Goal: Task Accomplishment & Management: Use online tool/utility

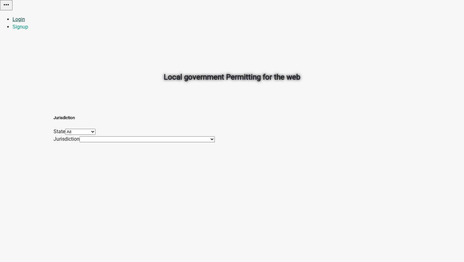
click at [25, 16] on link "Login" at bounding box center [19, 19] width 13 height 6
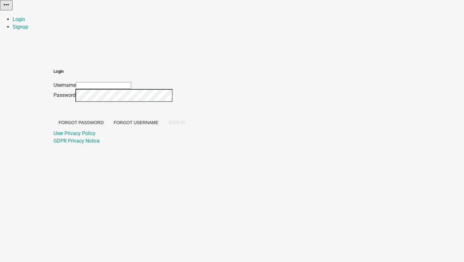
type input "[EMAIL_ADDRESS][DOMAIN_NAME]"
click at [185, 125] on span "SIGN IN" at bounding box center [176, 122] width 16 height 5
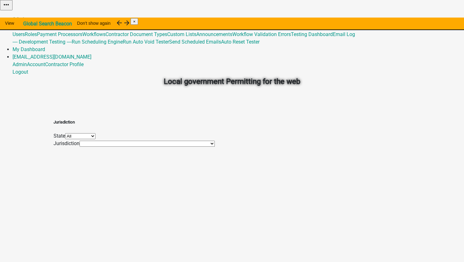
click at [27, 16] on link "Admin" at bounding box center [20, 19] width 14 height 6
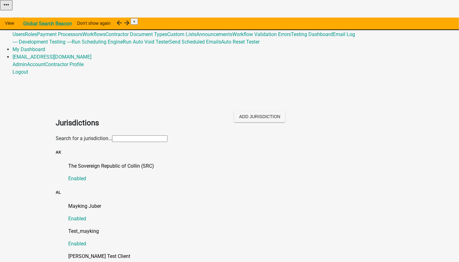
click at [112, 135] on input "text" at bounding box center [139, 138] width 55 height 7
click at [214, 202] on div "Mayking Juber Enabled" at bounding box center [235, 212] width 335 height 20
click at [95, 162] on p "The Sovereign Republic of Collin (SRC)" at bounding box center [235, 166] width 335 height 8
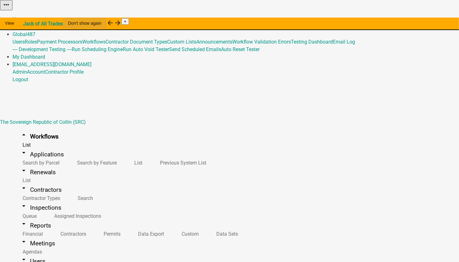
scroll to position [763, 0]
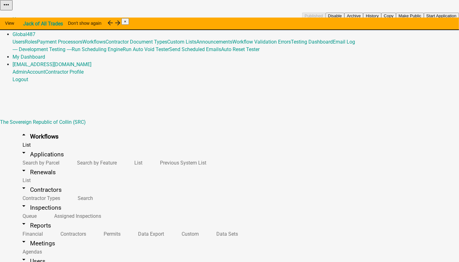
click at [396, 19] on button "Copy" at bounding box center [388, 16] width 15 height 7
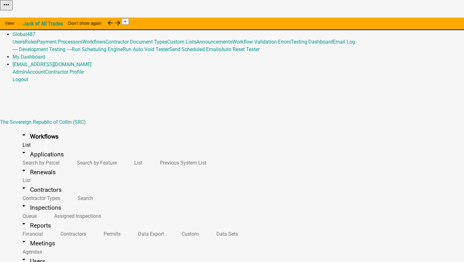
drag, startPoint x: 181, startPoint y: 48, endPoint x: 177, endPoint y: 48, distance: 3.8
select select "2a416b77-a80c-4c3c-b109-cf64325d1428"
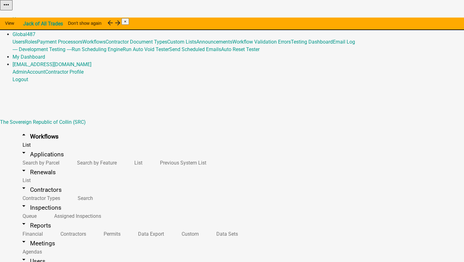
drag, startPoint x: 135, startPoint y: 71, endPoint x: 111, endPoint y: 72, distance: 23.5
type input "PER2-2296 - add custom data entities to non-Form activities (SRC)"
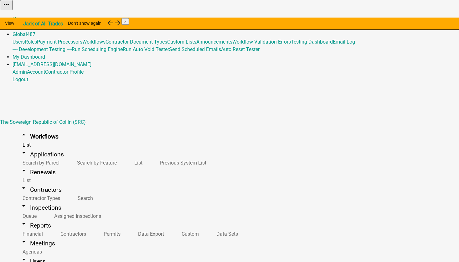
click at [396, 19] on button "Copy" at bounding box center [388, 16] width 15 height 7
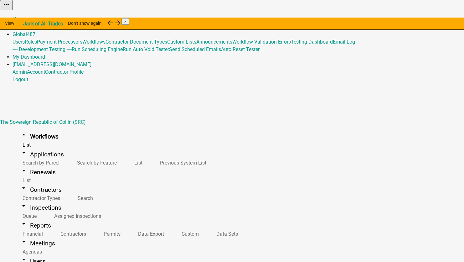
select select "2a416b77-a80c-4c3c-b109-cf64325d1428"
drag, startPoint x: 136, startPoint y: 71, endPoint x: 111, endPoint y: 71, distance: 24.7
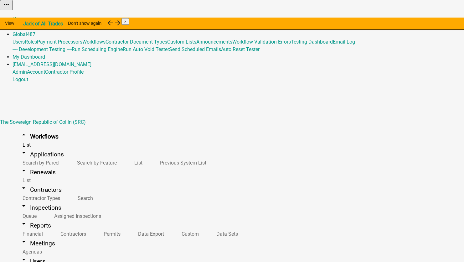
type input "PER2-2296 - new creation of activities (SRC)"
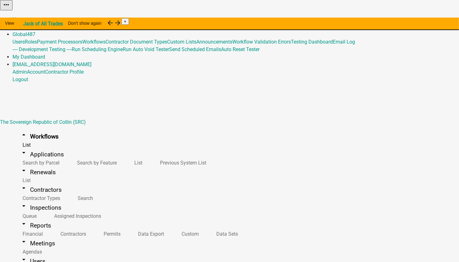
click at [396, 19] on button "Copy" at bounding box center [388, 16] width 15 height 7
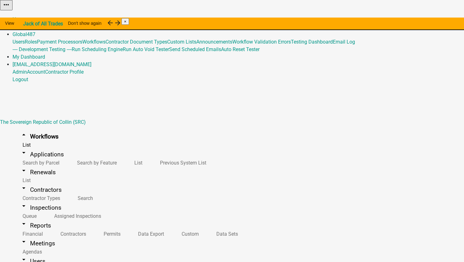
select select "2a416b77-a80c-4c3c-b109-cf64325d1428"
drag, startPoint x: 137, startPoint y: 70, endPoint x: 85, endPoint y: 67, distance: 51.8
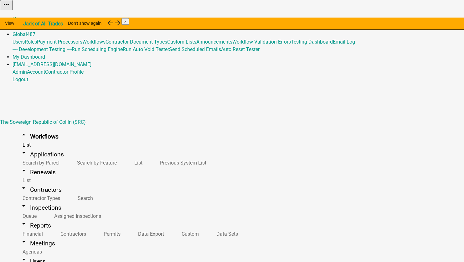
type input "PER2-2296 - Renewal Decision Activity with Hide Expiration Date turned off (SRC)"
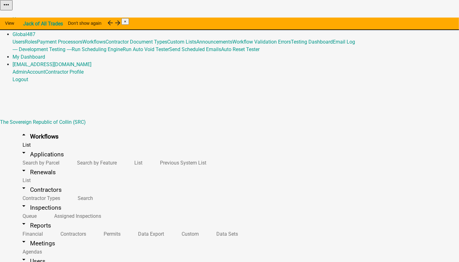
click at [396, 19] on button "Copy" at bounding box center [388, 16] width 15 height 7
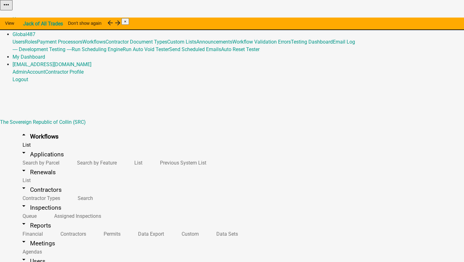
drag, startPoint x: 180, startPoint y: 51, endPoint x: 178, endPoint y: 55, distance: 4.9
select select "2a416b77-a80c-4c3c-b109-cf64325d1428"
drag, startPoint x: 135, startPoint y: 73, endPoint x: 95, endPoint y: 74, distance: 39.8
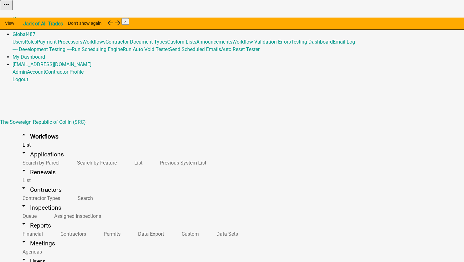
type input "PER2-2296 - Renewal Decision Activity with no option for Hide Expiration Date (…"
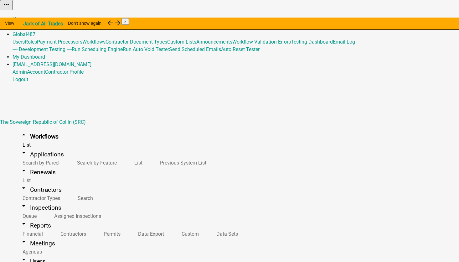
click at [27, 24] on link "Admin" at bounding box center [20, 27] width 14 height 6
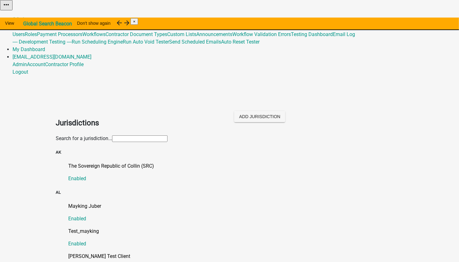
click at [112, 135] on input "text" at bounding box center [139, 138] width 55 height 7
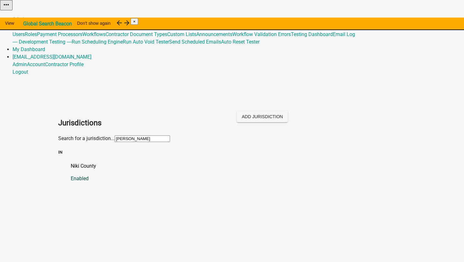
type input "niki"
click at [71, 162] on p "Niki County" at bounding box center [238, 166] width 335 height 8
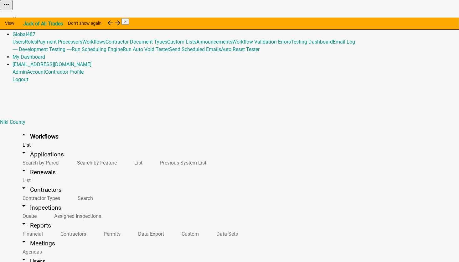
scroll to position [1730, 0]
click at [27, 24] on link "Admin" at bounding box center [20, 27] width 14 height 6
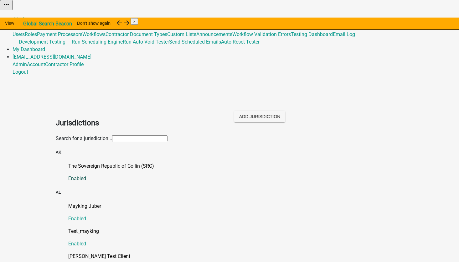
click at [78, 162] on link "The Sovereign Republic of Collin (SRC) Enabled" at bounding box center [235, 172] width 335 height 20
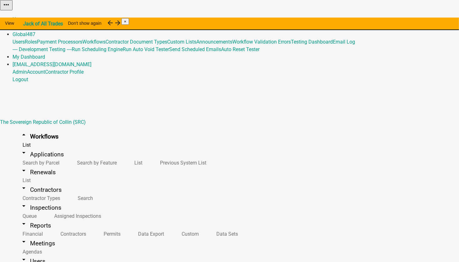
scroll to position [767, 0]
click at [27, 24] on link "Admin" at bounding box center [20, 27] width 14 height 6
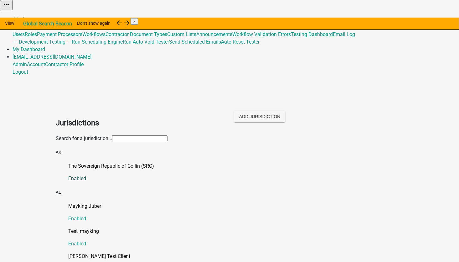
click at [128, 162] on p "The Sovereign Republic of Collin (SRC)" at bounding box center [235, 166] width 335 height 8
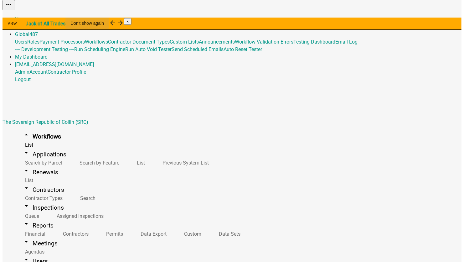
scroll to position [736, 0]
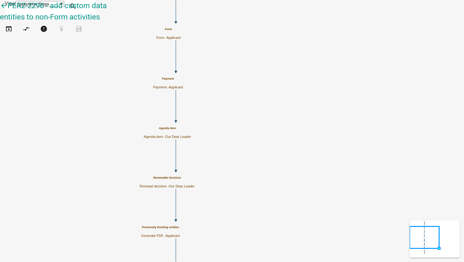
click at [183, 80] on h5 "Payment" at bounding box center [168, 78] width 30 height 3
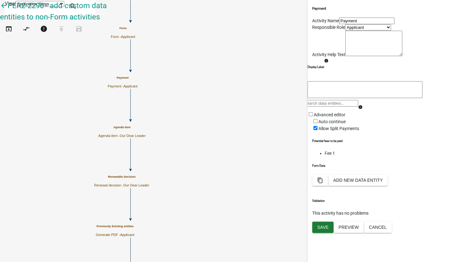
scroll to position [31, 0]
click at [388, 186] on button "Add New Data Entity" at bounding box center [357, 179] width 59 height 11
select select
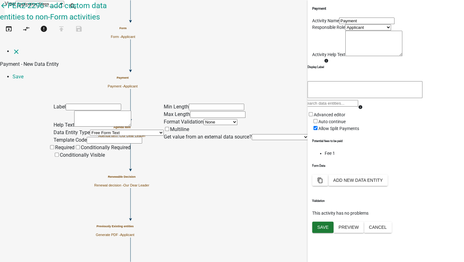
click at [69, 104] on input "text" at bounding box center [93, 107] width 55 height 7
type input "Random Little Things"
click at [90, 130] on select "Free Form Text Document Display Entity Value Fee Numeric Data Date Map Sketch D…" at bounding box center [127, 133] width 74 height 6
select select "list-data"
click at [90, 130] on select "Free Form Text Document Display Entity Value Fee Numeric Data Date Map Sketch D…" at bounding box center [127, 133] width 74 height 6
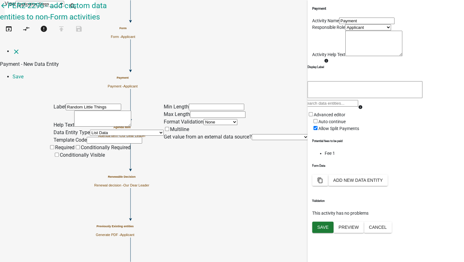
select select "list-data"
select select
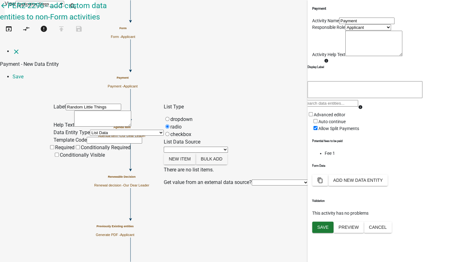
click at [87, 137] on input "text" at bounding box center [114, 140] width 55 height 7
type input "RandomLittleThings"
click at [199, 147] on select "State List Inspection Types (Global) Inspection Types (Global) Members of the A…" at bounding box center [196, 150] width 64 height 6
click at [189, 153] on button "New item" at bounding box center [180, 158] width 32 height 11
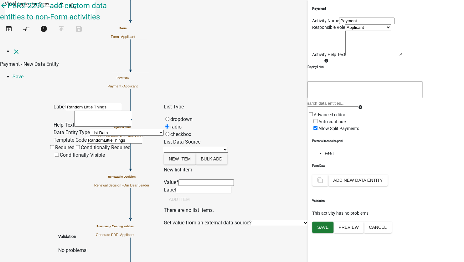
click at [192, 179] on input "List Data Source" at bounding box center [205, 182] width 55 height 7
click at [333, 129] on div "Preview Random Little Things" at bounding box center [330, 164] width 44 height 123
click at [192, 179] on input "List Data Source" at bounding box center [205, 182] width 55 height 7
type input "Question"
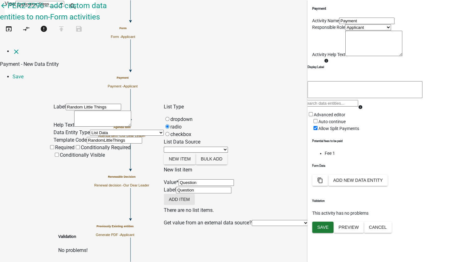
click at [195, 202] on button "Add item" at bounding box center [179, 198] width 31 height 11
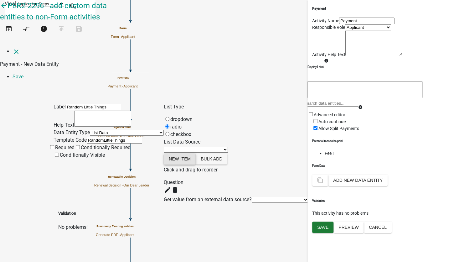
click at [196, 153] on button "New item" at bounding box center [180, 158] width 32 height 11
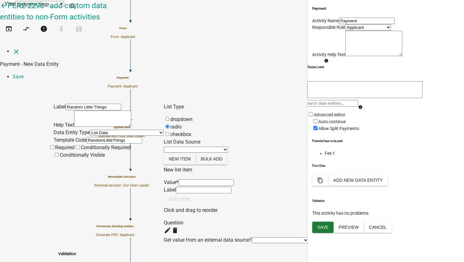
click at [187, 179] on input "List Data Source" at bounding box center [205, 182] width 55 height 7
type input "Answer"
click at [204, 187] on input "Answer" at bounding box center [203, 190] width 55 height 7
click at [195, 204] on button "Add item" at bounding box center [179, 198] width 31 height 11
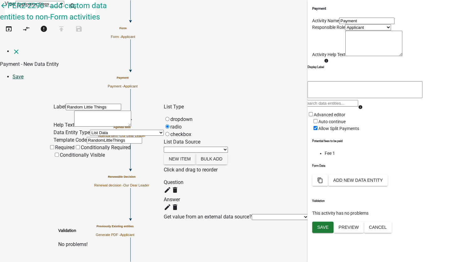
click at [23, 74] on link "Save" at bounding box center [18, 77] width 11 height 6
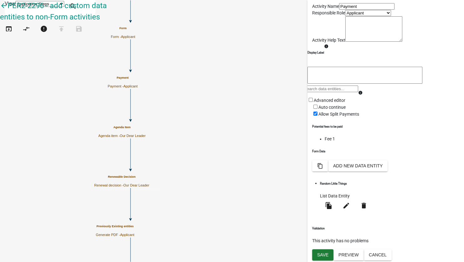
scroll to position [59, 0]
click at [322, 257] on button "Save" at bounding box center [322, 254] width 21 height 11
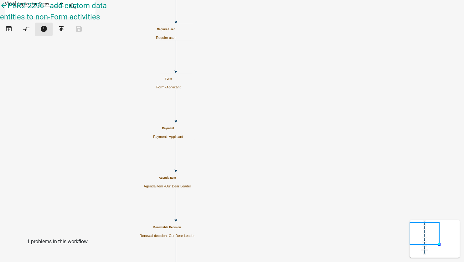
click at [48, 34] on icon "error" at bounding box center [44, 29] width 8 height 9
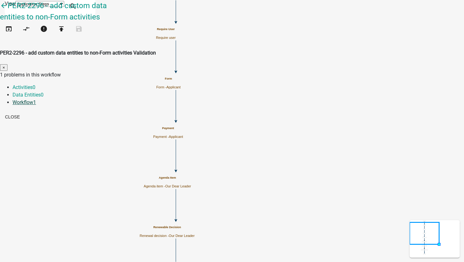
click at [36, 99] on link "Workflow 1" at bounding box center [24, 102] width 23 height 6
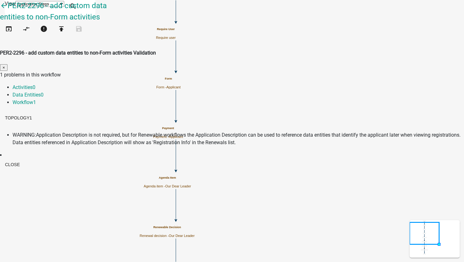
click at [36, 132] on span "WARNING:" at bounding box center [24, 135] width 23 height 6
click at [25, 162] on button "Close" at bounding box center [12, 164] width 25 height 11
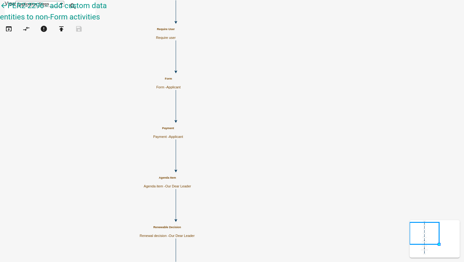
click at [191, 179] on h5 "Agenda Item" at bounding box center [167, 177] width 47 height 3
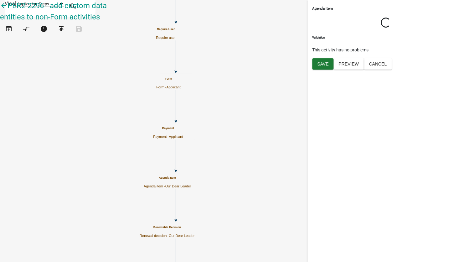
select select "79897EF5-FF32-470F-A3C8-8D023410B5BA"
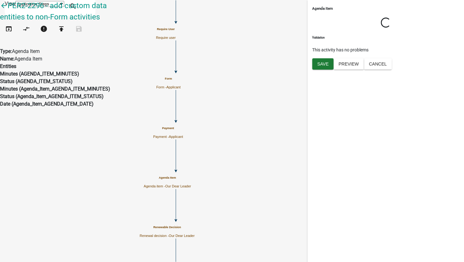
select select "3: bedc8776-6c98-419a-b8e6-cfe4f0b3b2ba"
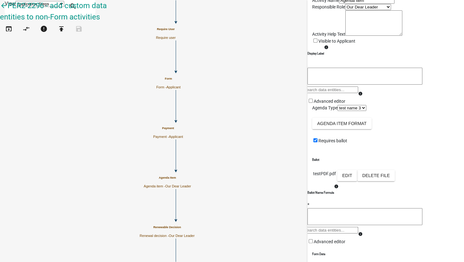
scroll to position [31, 0]
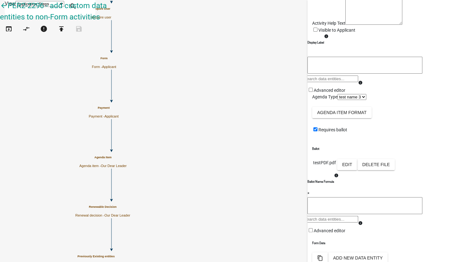
click at [142, 153] on icon "Start Start - Applicant Require User Require user Form Form - Applicant Previou…" at bounding box center [231, 193] width 463 height 387
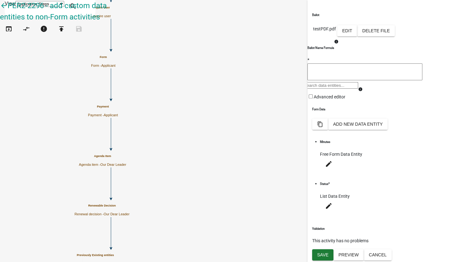
scroll to position [230, 0]
click at [388, 130] on button "Add New Data Entity" at bounding box center [357, 123] width 59 height 11
select select
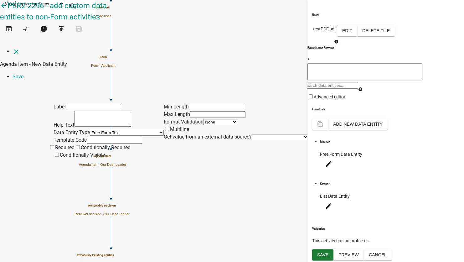
click at [88, 104] on input "text" at bounding box center [93, 107] width 55 height 7
click at [68, 104] on input "text" at bounding box center [93, 107] width 55 height 7
type input "display"
click at [72, 129] on div "Data Entity Type Free Form Text Document Display Entity Value Fee Numeric Data …" at bounding box center [109, 133] width 110 height 8
click at [90, 130] on select "Free Form Text Document Display Entity Value Fee Numeric Data Date Map Sketch D…" at bounding box center [127, 133] width 74 height 6
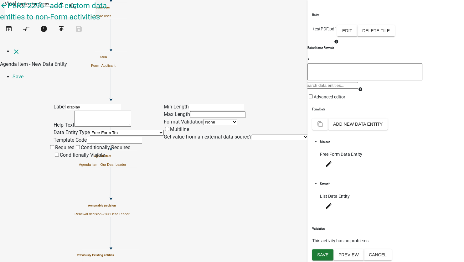
select select "display-entity-value"
click at [90, 130] on select "Free Form Text Document Display Entity Value Fee Numeric Data Date Map Sketch D…" at bounding box center [127, 133] width 74 height 6
select select "display-entity-value"
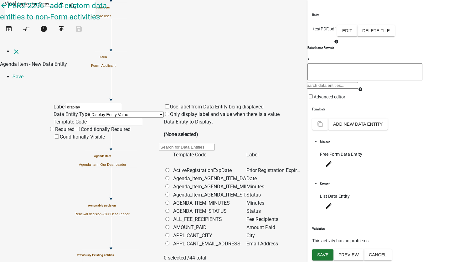
click at [77, 133] on div "Conditionally Visible" at bounding box center [109, 137] width 110 height 8
click at [87, 119] on input "text" at bounding box center [114, 122] width 55 height 7
type input "display1"
click at [173, 231] on datatable-body-cell at bounding box center [168, 235] width 9 height 8
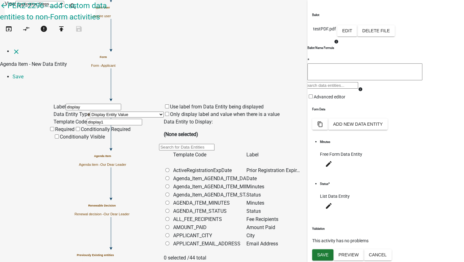
radio input "true"
click at [227, 104] on label "Use label from Data Entity being displayed" at bounding box center [214, 107] width 100 height 6
click at [169, 104] on input "Use label from Data Entity being displayed" at bounding box center [167, 106] width 4 height 4
click at [225, 111] on label "Only display label and value when there is a value" at bounding box center [222, 114] width 116 height 6
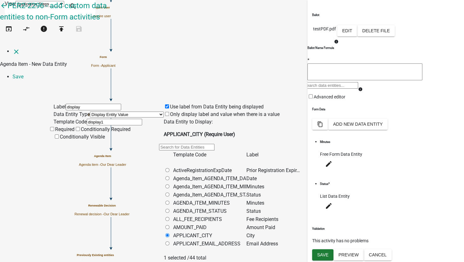
click at [169, 112] on input "Only display label and value when there is a value" at bounding box center [167, 114] width 4 height 4
click at [23, 74] on link "Save" at bounding box center [18, 77] width 11 height 6
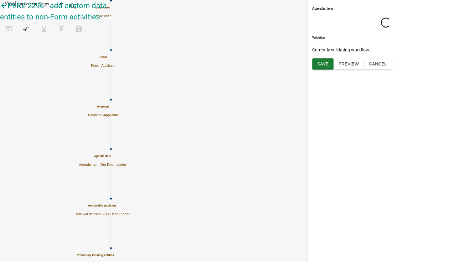
select select "79897EF5-FF32-470F-A3C8-8D023410B5BA"
select select "3: bedc8776-6c98-419a-b8e6-cfe4f0b3b2ba"
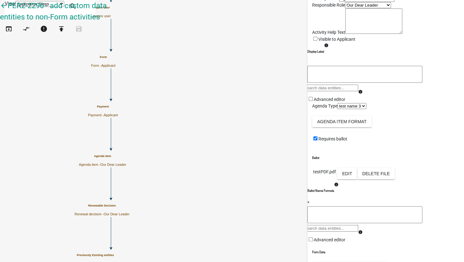
scroll to position [31, 0]
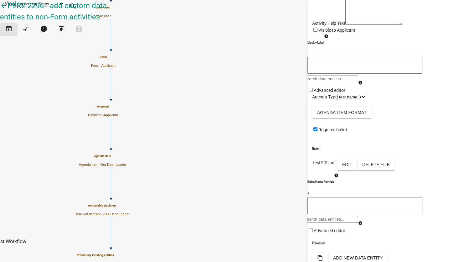
click at [11, 33] on icon "open_in_browser" at bounding box center [9, 29] width 8 height 9
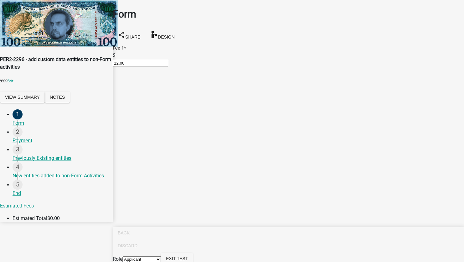
click at [454, 251] on div "Back Discard Role Applicant Our Dear Leader Exit Test Save & Exit Save Save & E…" at bounding box center [288, 263] width 351 height 72
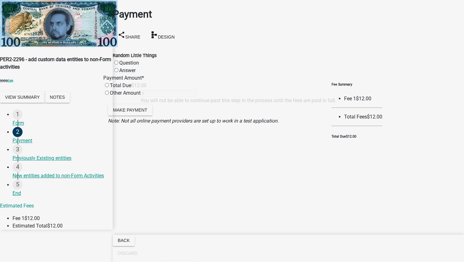
click at [122, 60] on label "Question" at bounding box center [129, 63] width 20 height 6
click at [118, 60] on input "Question" at bounding box center [116, 62] width 4 height 4
radio input "true"
click at [109, 87] on input "radio" at bounding box center [107, 85] width 4 height 4
radio input "true"
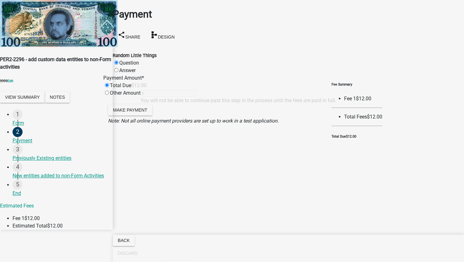
type input "12"
click at [147, 112] on span "Make Payment" at bounding box center [130, 109] width 34 height 5
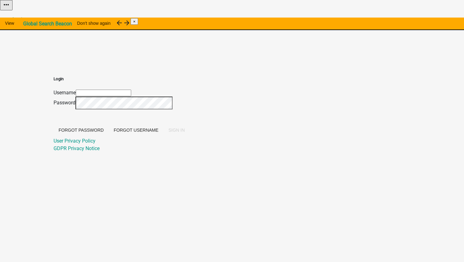
type input "[EMAIL_ADDRESS][DOMAIN_NAME]"
click at [185, 132] on span "SIGN IN" at bounding box center [176, 129] width 16 height 5
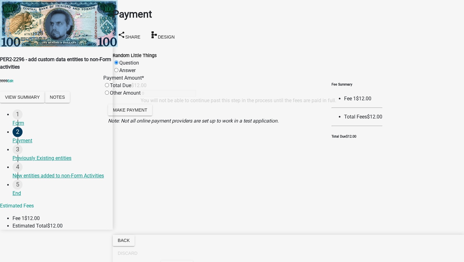
click at [109, 87] on input "radio" at bounding box center [107, 85] width 4 height 4
radio input "true"
type input "12"
click at [109, 87] on input "radio" at bounding box center [107, 85] width 4 height 4
radio input "true"
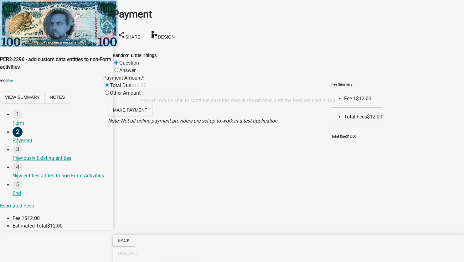
type input "12"
click at [137, 116] on button "Make Payment" at bounding box center [130, 109] width 44 height 11
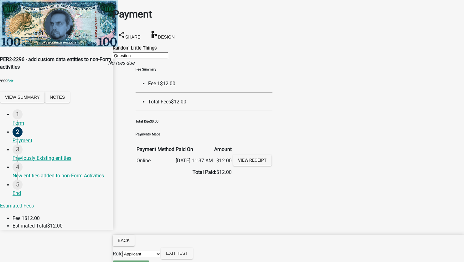
scroll to position [28, 0]
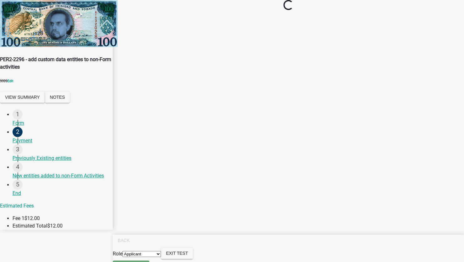
scroll to position [0, 0]
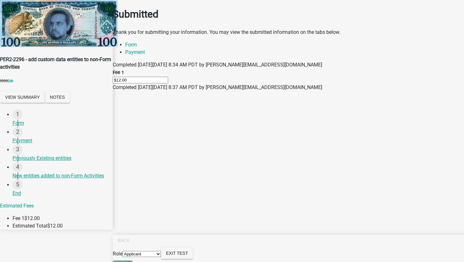
click at [161, 256] on select "Applicant Our Dear Leader" at bounding box center [141, 254] width 39 height 6
select select "79897ef5-ff32-470f-a3c8-8d023410b5ba"
click at [161, 251] on select "Applicant Our Dear Leader" at bounding box center [141, 254] width 39 height 6
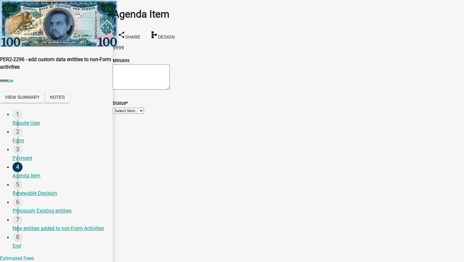
click at [151, 86] on textarea "Minutes" at bounding box center [141, 76] width 57 height 25
type textarea "12"
click at [142, 114] on select "Select Item... Unheard Tabled Approved Denied" at bounding box center [128, 111] width 31 height 6
click at [120, 114] on select "Select Item... Unheard Tabled Approved Denied" at bounding box center [128, 111] width 31 height 6
click at [144, 114] on select "Select Item... Unheard Tabled Approved Denied" at bounding box center [128, 111] width 31 height 6
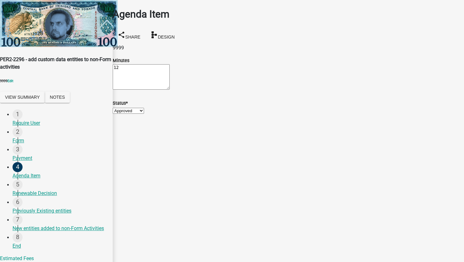
click at [120, 114] on select "Select Item... Unheard Tabled Approved Denied" at bounding box center [128, 111] width 31 height 6
select select "7218954d-768a-499c-aa74-b50d995bb455"
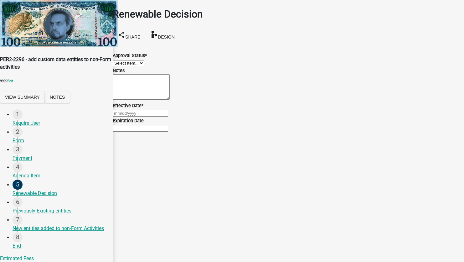
click at [144, 62] on select "Select Item... Approved Denied" at bounding box center [128, 63] width 31 height 6
click at [120, 60] on select "Select Item... Approved Denied" at bounding box center [128, 63] width 31 height 6
select select "6cb19931-cd84-4d20-a24a-dce5d5383abf"
click at [135, 117] on div at bounding box center [288, 113] width 351 height 8
select select "9"
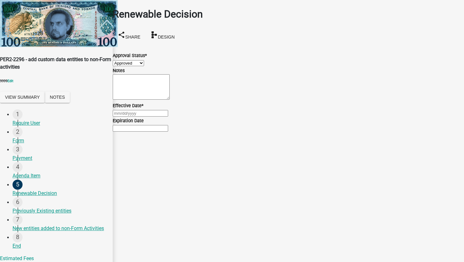
select select "2025"
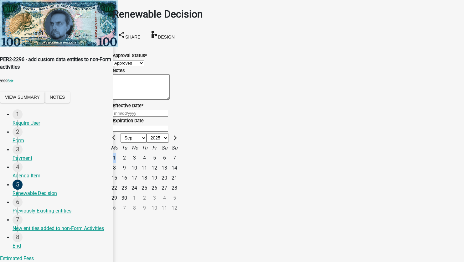
click at [119, 163] on div "1" at bounding box center [114, 158] width 10 height 10
type input "09/01/2025"
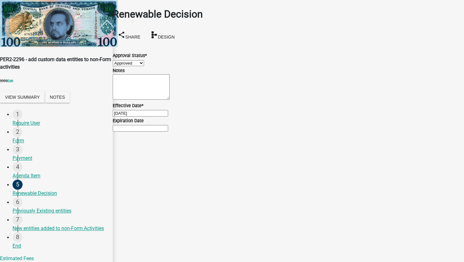
click at [168, 132] on input "Expiration Date" at bounding box center [140, 128] width 55 height 7
drag, startPoint x: 315, startPoint y: 222, endPoint x: 325, endPoint y: 220, distance: 10.1
click at [315, 222] on main "Renewable Decision share Share schema Design Approval Status * Select Item... A…" at bounding box center [288, 121] width 351 height 243
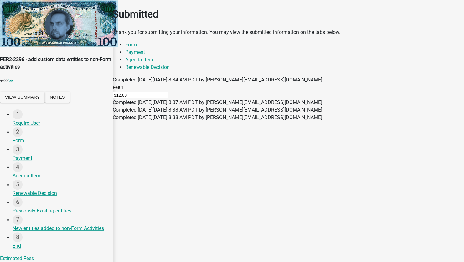
select select "46f061d0-ca05-4526-87ad-bae6256f3e47"
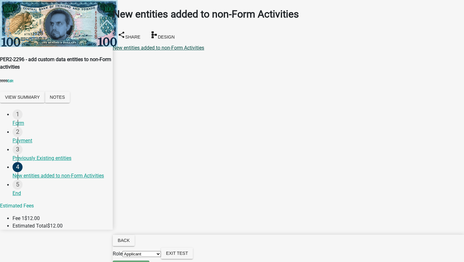
click at [152, 45] on link "New entities added to non-Form Activities" at bounding box center [158, 48] width 91 height 6
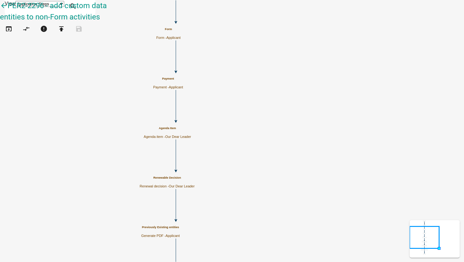
click at [183, 77] on h5 "Payment" at bounding box center [168, 78] width 30 height 3
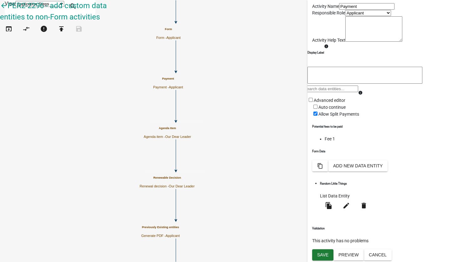
scroll to position [59, 0]
click at [368, 209] on icon "delete" at bounding box center [364, 206] width 8 height 8
click at [50, 79] on button "Delete" at bounding box center [36, 84] width 27 height 11
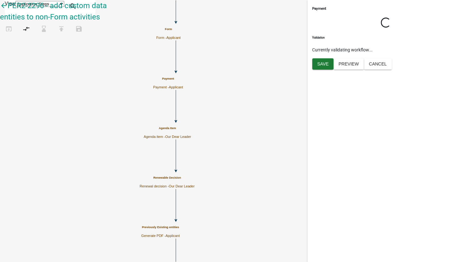
scroll to position [0, 0]
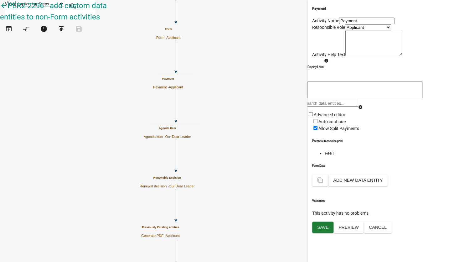
click at [327, 188] on div "Form Data content_copy Add New Data Entity" at bounding box center [385, 175] width 147 height 24
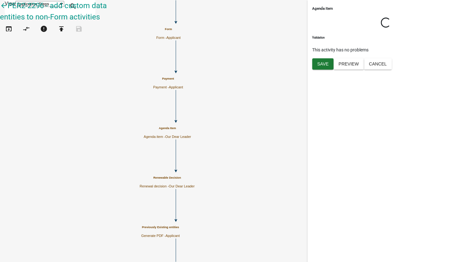
select select "3: bedc8776-6c98-419a-b8e6-cfe4f0b3b2ba"
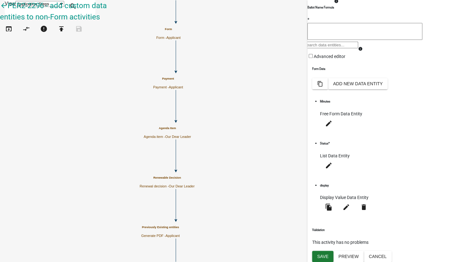
scroll to position [253, 0]
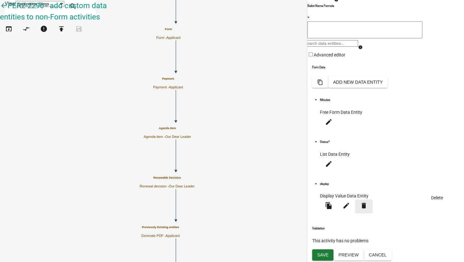
click at [368, 209] on icon "delete" at bounding box center [364, 206] width 8 height 8
click at [50, 79] on button "Delete" at bounding box center [36, 84] width 27 height 11
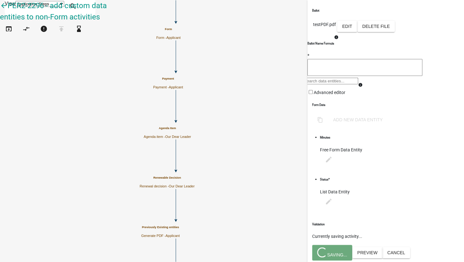
scroll to position [0, 0]
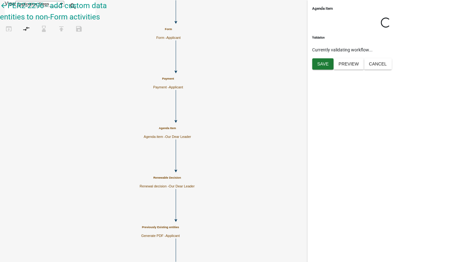
select select "3: bedc8776-6c98-419a-b8e6-cfe4f0b3b2ba"
